Goal: Task Accomplishment & Management: Use online tool/utility

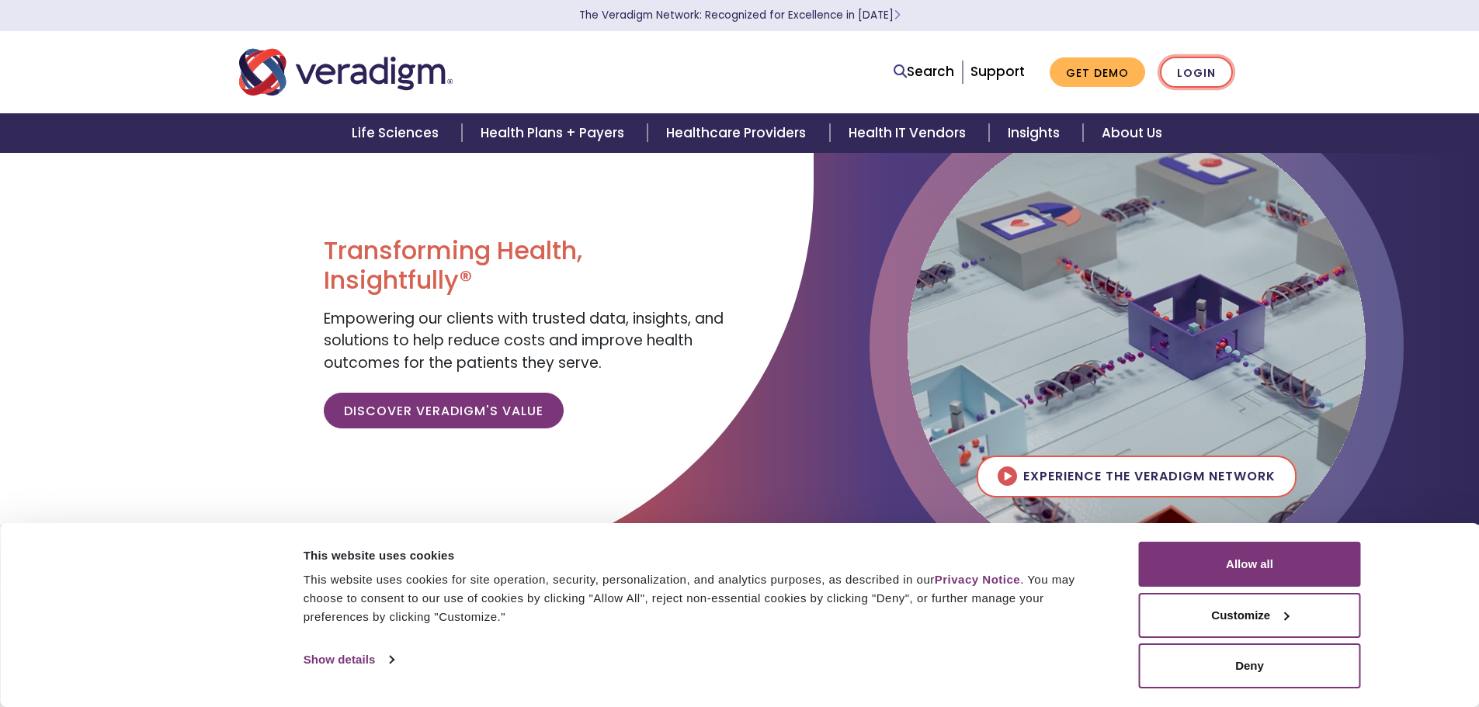
click at [1201, 64] on link "Login" at bounding box center [1196, 73] width 73 height 32
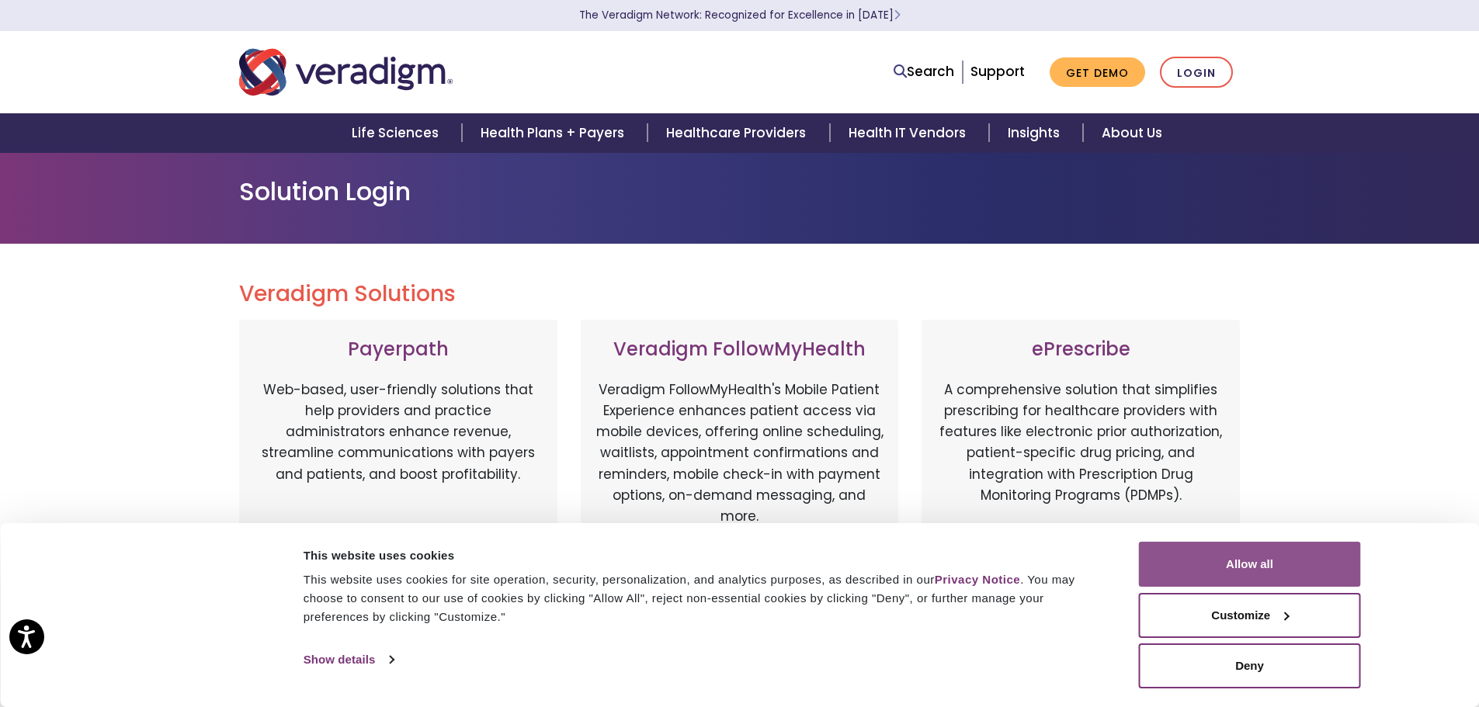
click at [1229, 558] on button "Allow all" at bounding box center [1250, 564] width 222 height 45
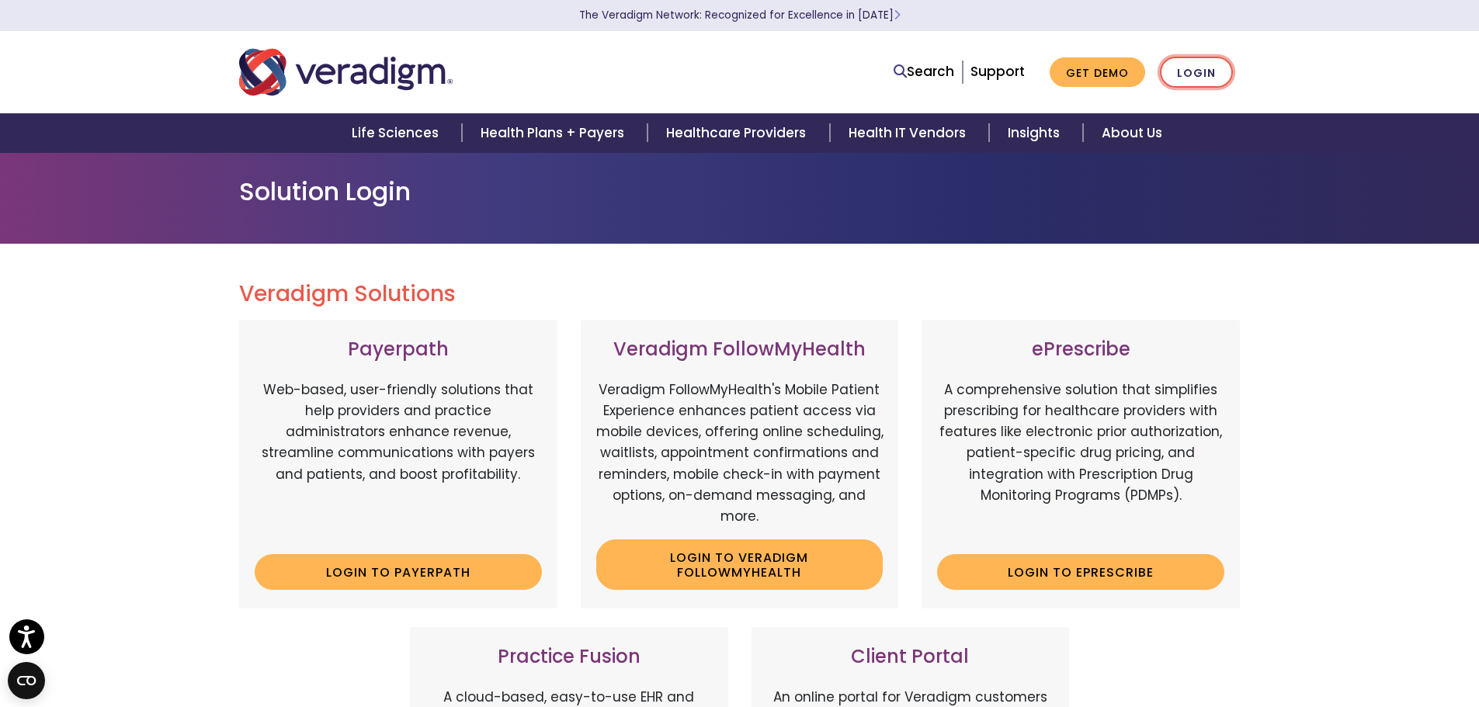
click at [1202, 69] on link "Login" at bounding box center [1196, 73] width 73 height 32
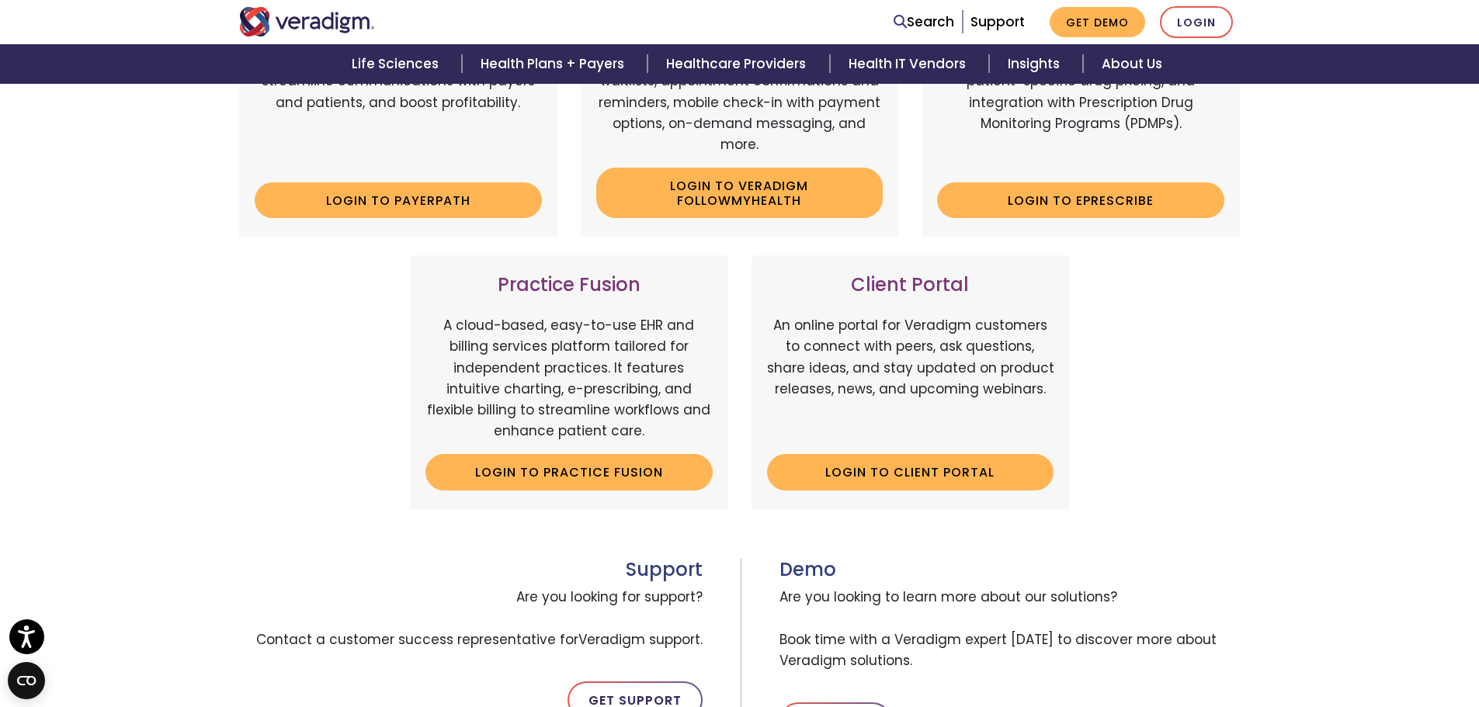
scroll to position [388, 0]
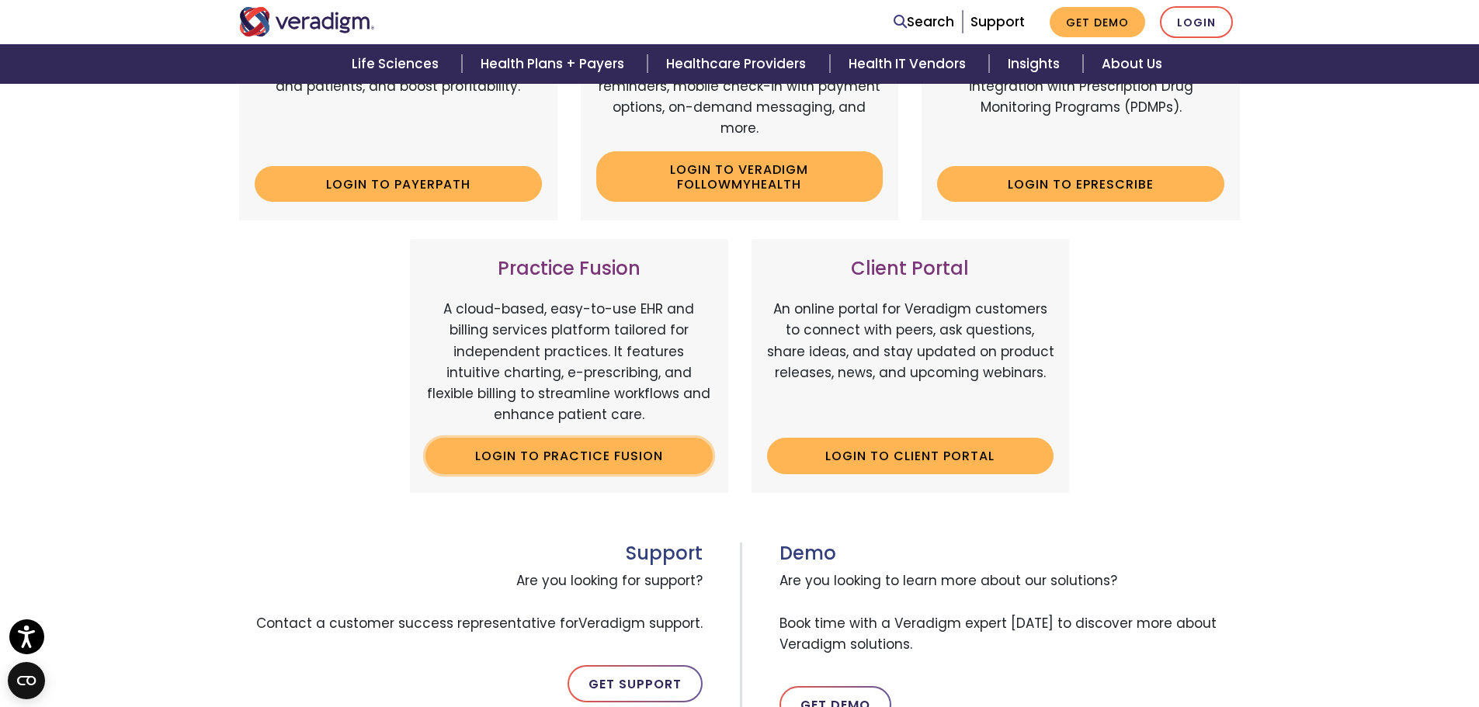
click at [598, 450] on link "Login to Practice Fusion" at bounding box center [569, 456] width 287 height 36
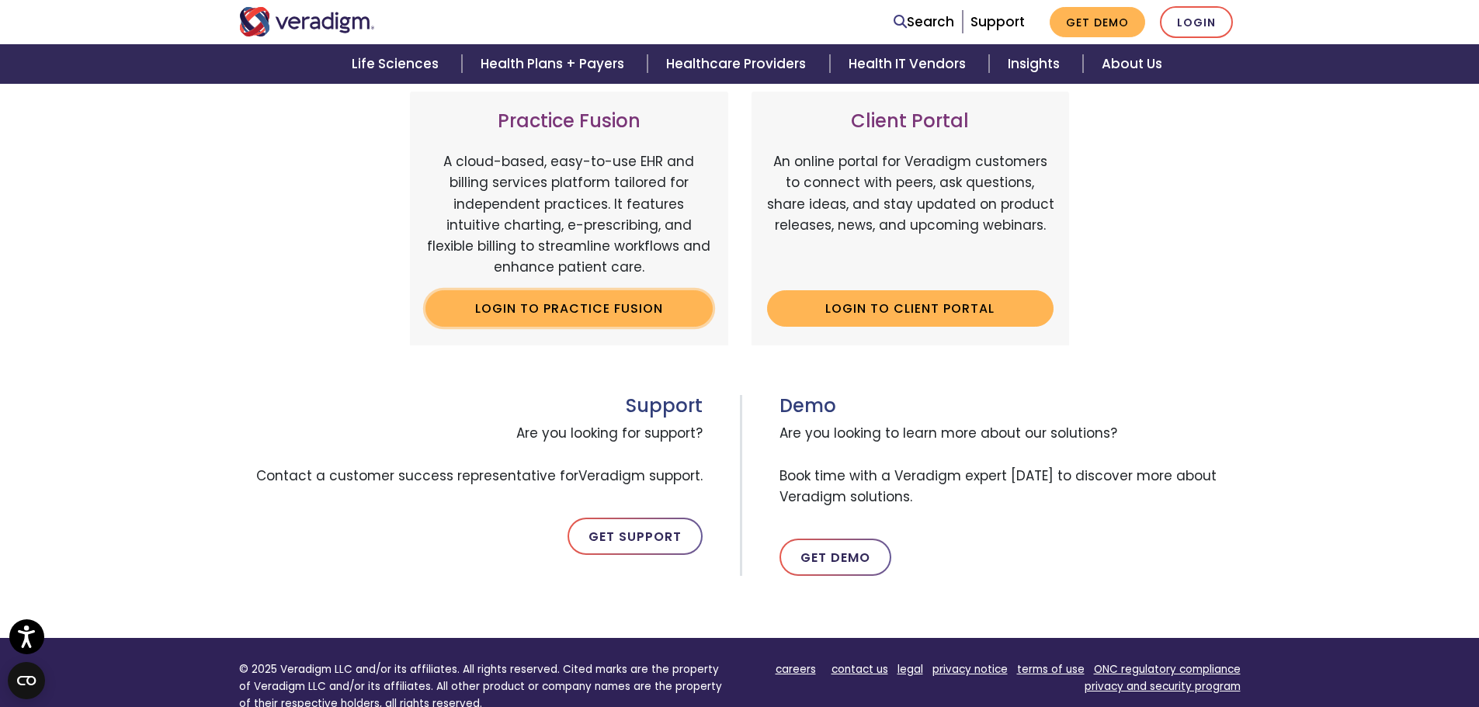
scroll to position [699, 0]
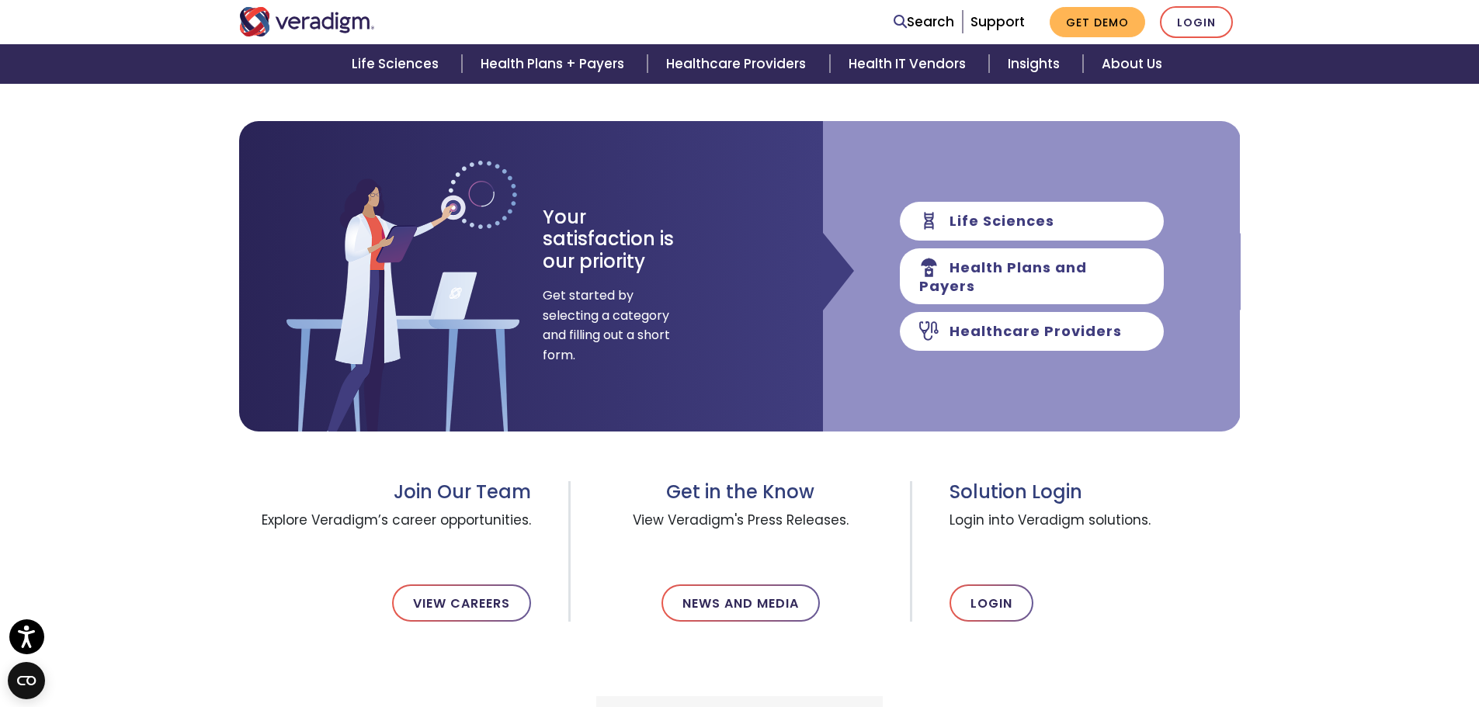
scroll to position [155, 0]
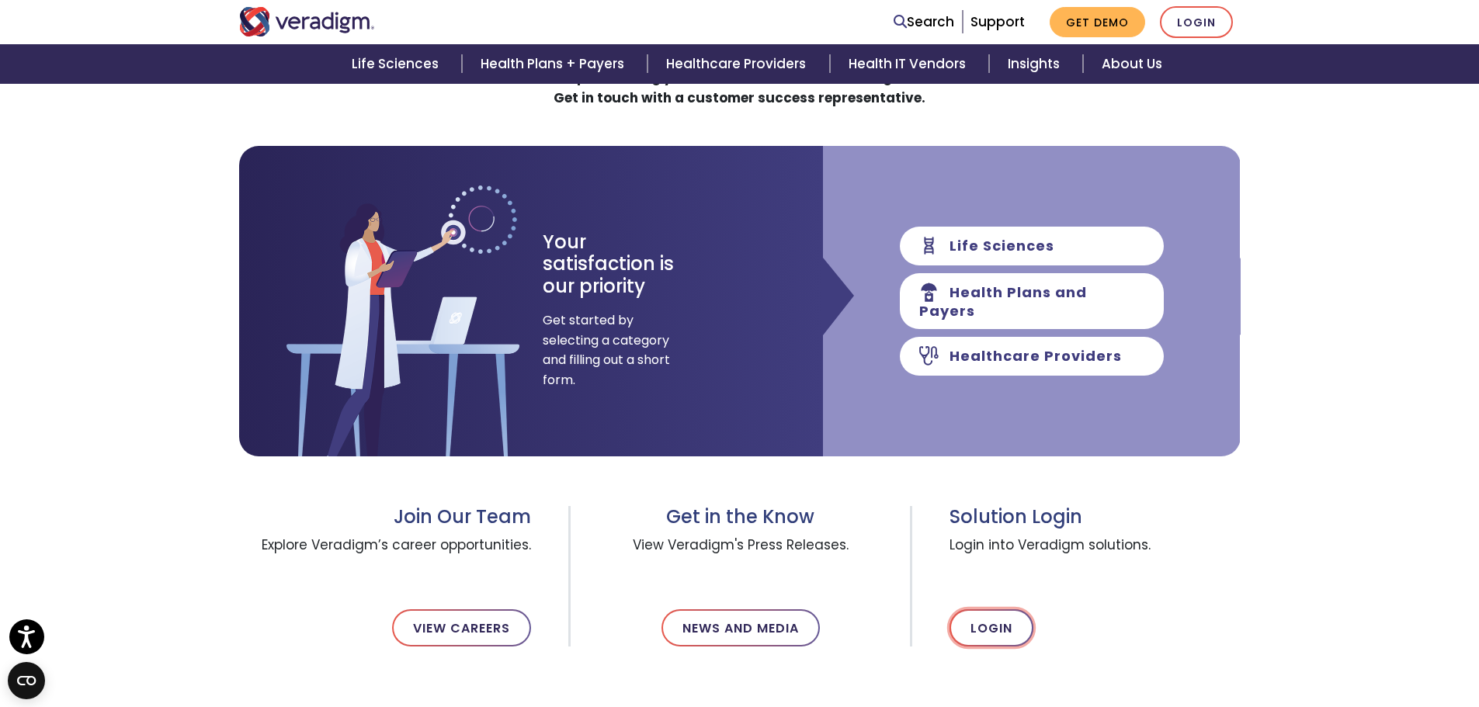
click at [989, 632] on link "Login" at bounding box center [992, 628] width 84 height 37
